Goal: Task Accomplishment & Management: Manage account settings

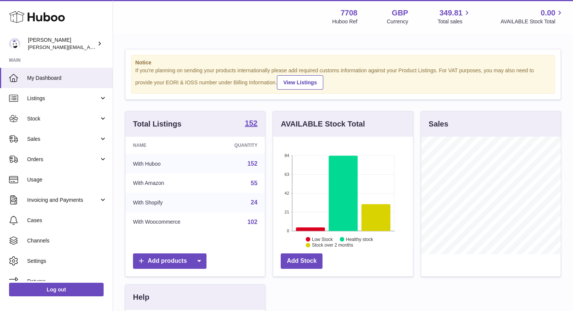
scroll to position [118, 140]
click at [65, 158] on span "Orders" at bounding box center [63, 159] width 72 height 7
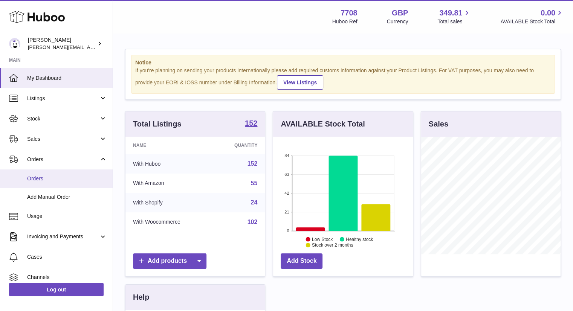
click at [38, 178] on span "Orders" at bounding box center [67, 178] width 80 height 7
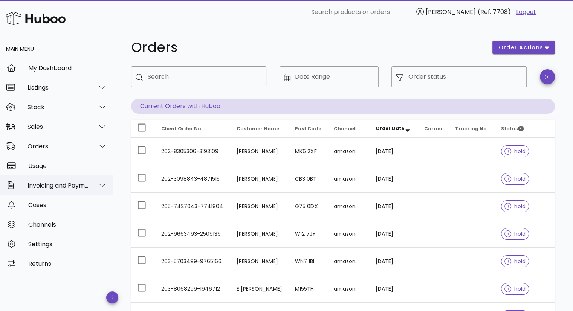
click at [76, 186] on div "Invoicing and Payments" at bounding box center [58, 185] width 61 height 7
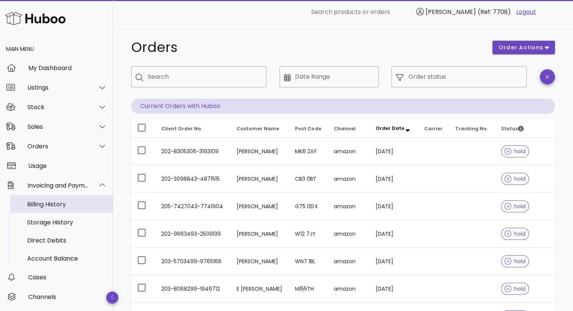
click at [42, 205] on div "Billing History" at bounding box center [67, 204] width 80 height 7
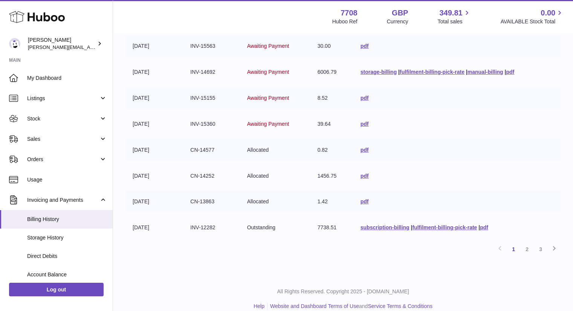
scroll to position [177, 0]
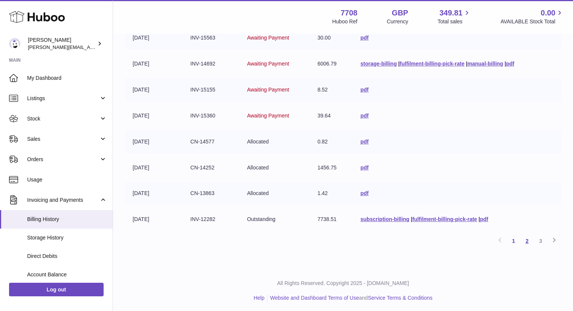
click at [527, 240] on link "2" at bounding box center [527, 241] width 14 height 14
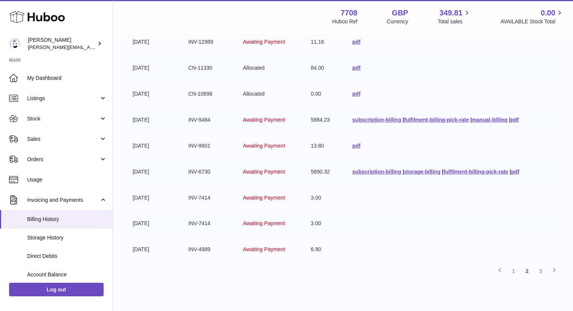
scroll to position [177, 0]
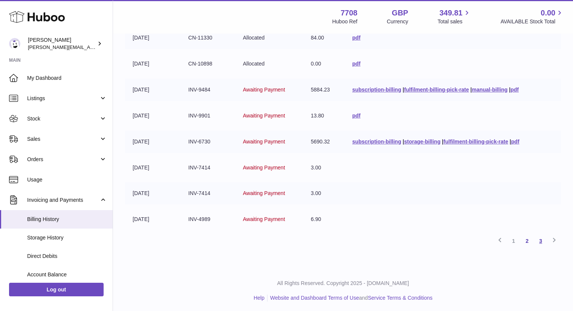
click at [540, 237] on link "3" at bounding box center [541, 241] width 14 height 14
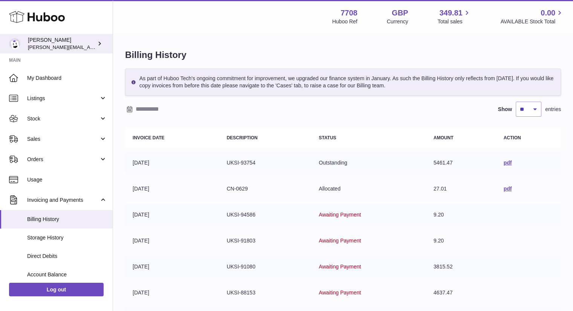
click at [45, 45] on span "victor@erbology.co" at bounding box center [89, 47] width 123 height 6
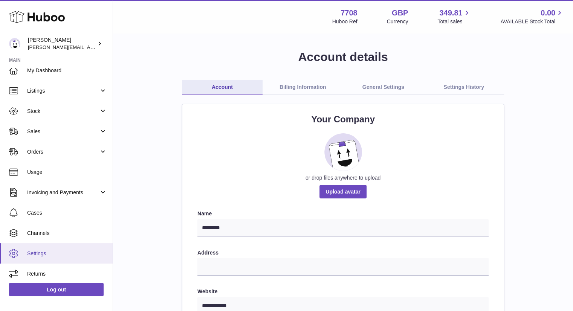
scroll to position [11, 0]
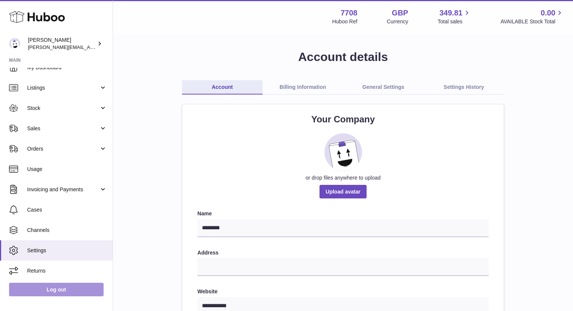
click at [50, 285] on link "Log out" at bounding box center [56, 290] width 95 height 14
